Goal: Transaction & Acquisition: Obtain resource

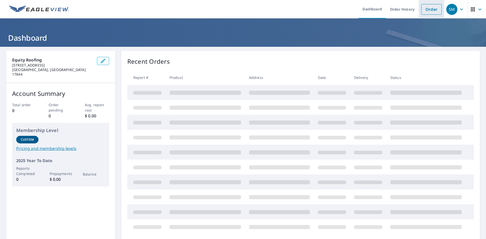
click at [423, 10] on link "Order" at bounding box center [431, 9] width 20 height 11
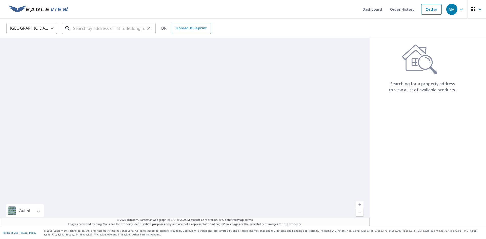
click at [98, 31] on input "text" at bounding box center [109, 28] width 72 height 14
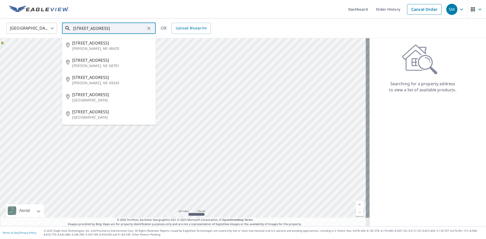
click at [131, 27] on input "[STREET_ADDRESS]" at bounding box center [109, 28] width 72 height 14
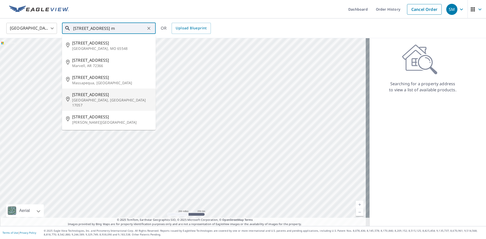
click at [101, 99] on p "[GEOGRAPHIC_DATA], [GEOGRAPHIC_DATA] 17057" at bounding box center [111, 103] width 79 height 10
type input "[STREET_ADDRESS]"
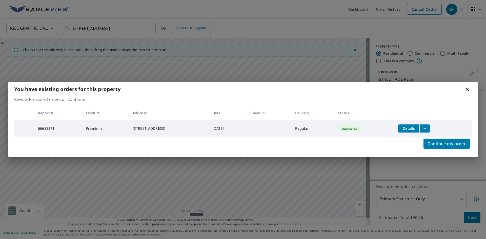
click at [427, 130] on icon "filesDropdownBtn-66682371" at bounding box center [425, 129] width 6 height 6
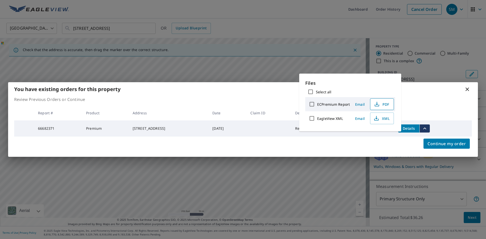
click at [378, 103] on icon "button" at bounding box center [377, 104] width 6 height 6
